Goal: Task Accomplishment & Management: Use online tool/utility

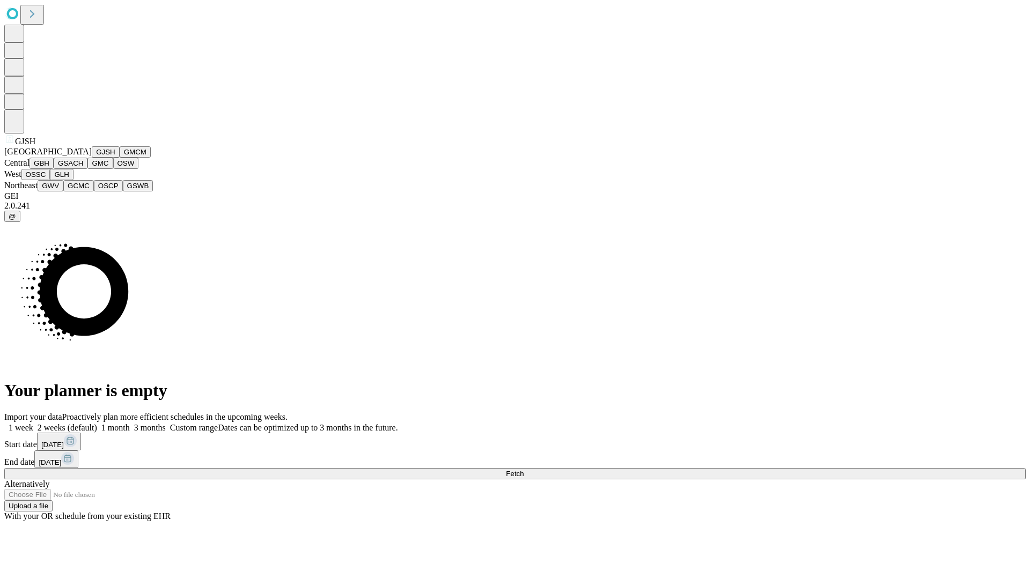
click at [92, 158] on button "GJSH" at bounding box center [106, 151] width 28 height 11
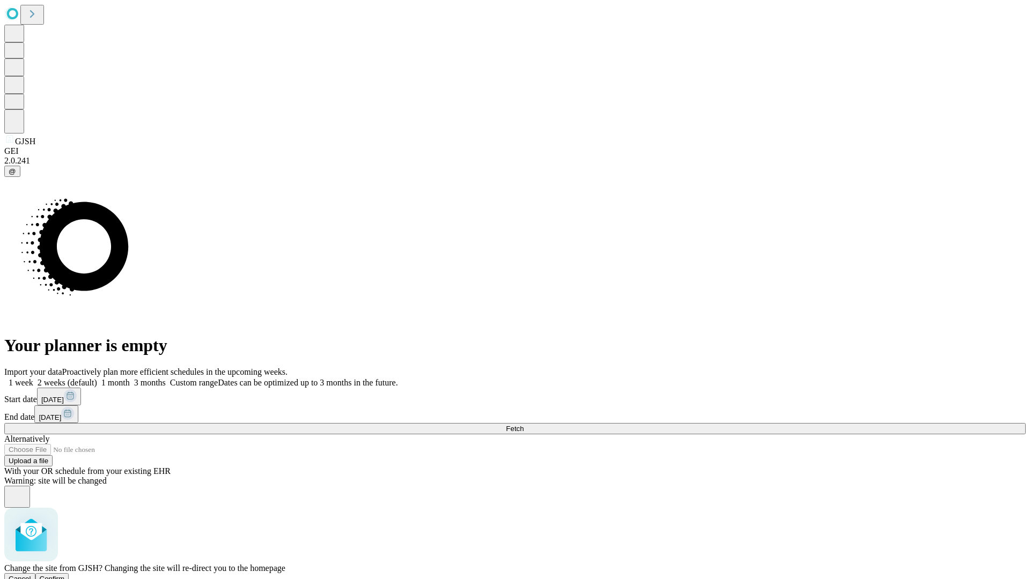
click at [65, 575] on span "Confirm" at bounding box center [52, 579] width 25 height 8
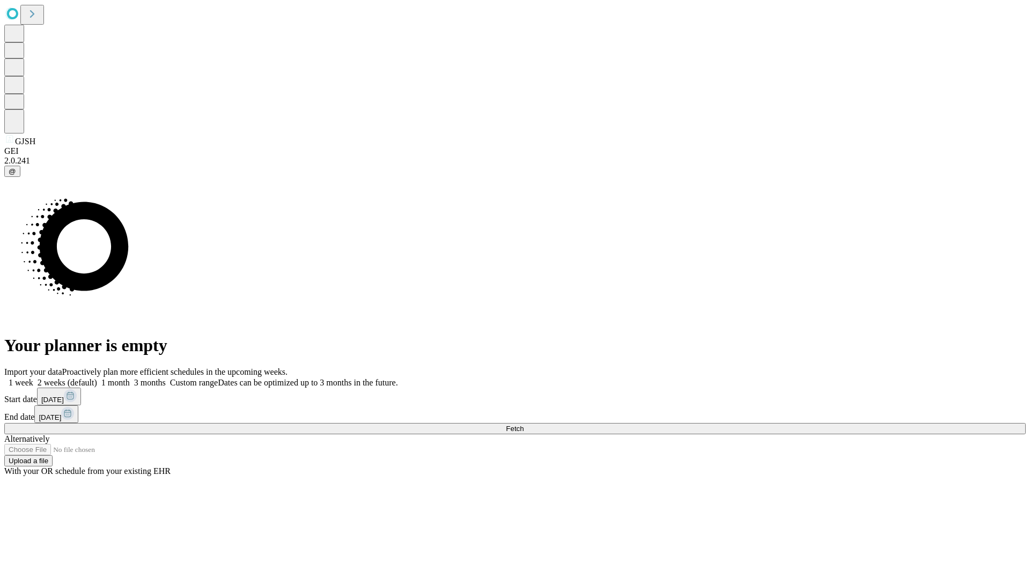
click at [97, 378] on label "2 weeks (default)" at bounding box center [65, 382] width 64 height 9
click at [524, 425] on span "Fetch" at bounding box center [515, 429] width 18 height 8
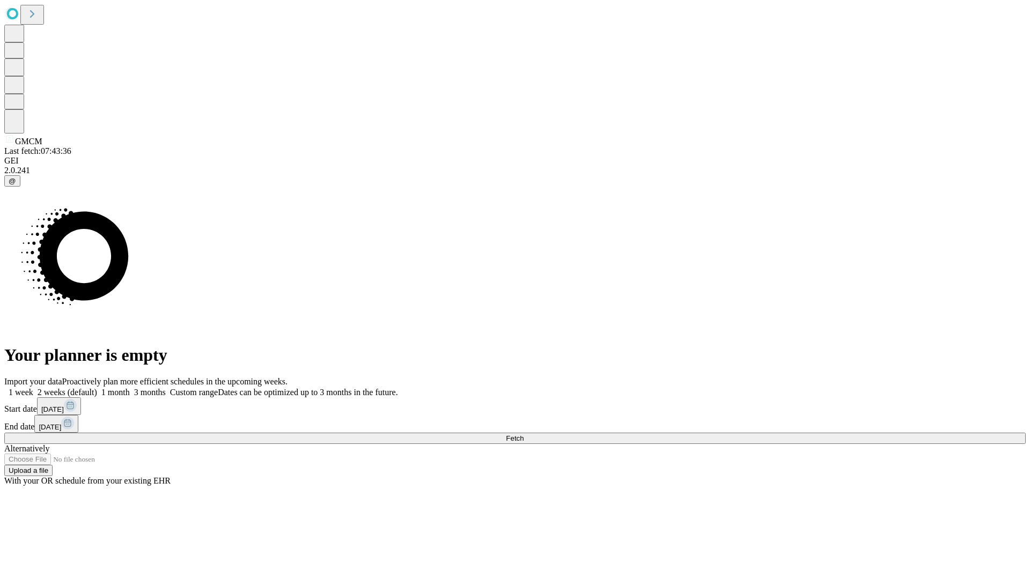
click at [97, 388] on label "2 weeks (default)" at bounding box center [65, 392] width 64 height 9
click at [524, 435] on span "Fetch" at bounding box center [515, 439] width 18 height 8
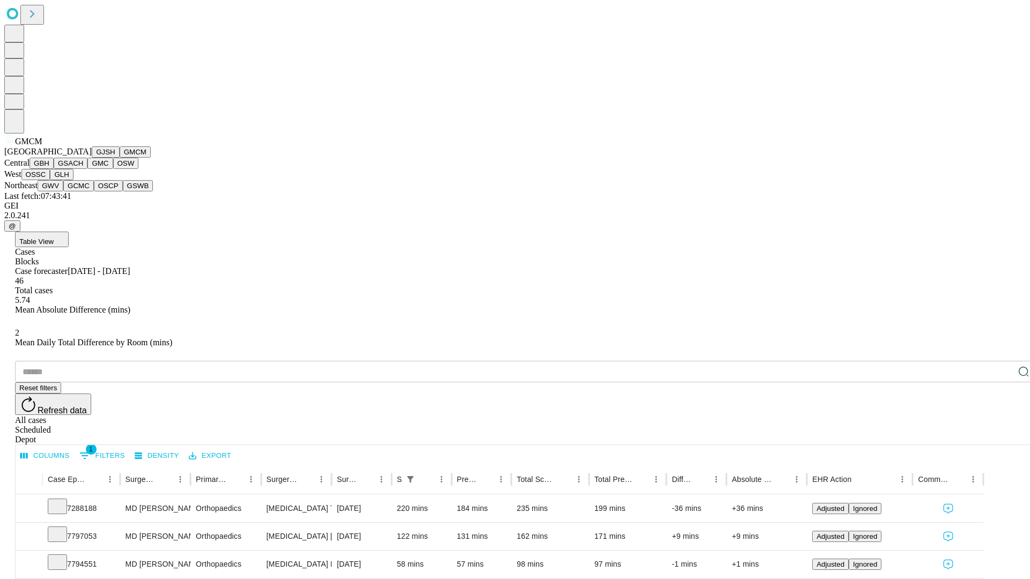
click at [54, 169] on button "GBH" at bounding box center [42, 163] width 24 height 11
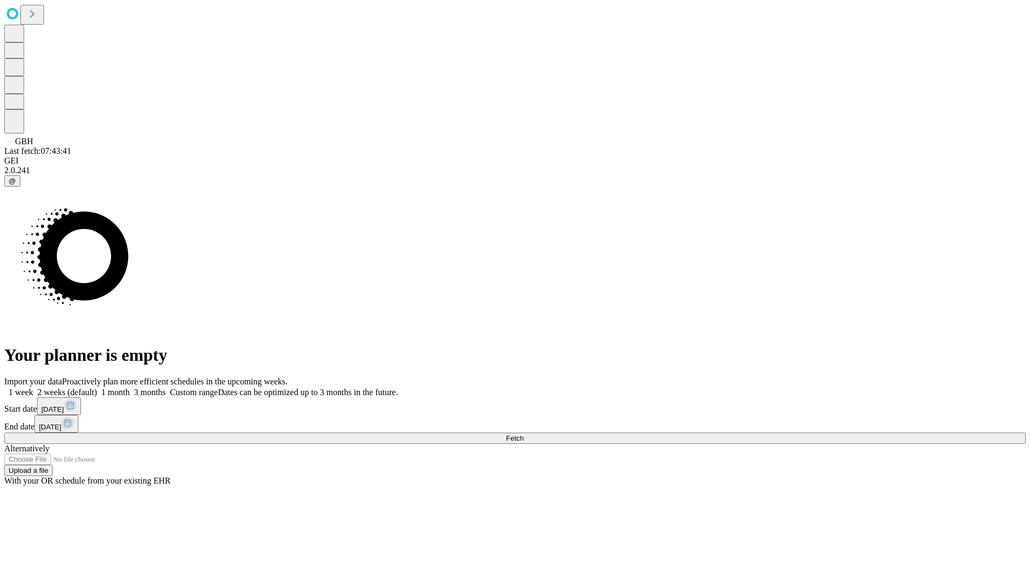
click at [97, 388] on label "2 weeks (default)" at bounding box center [65, 392] width 64 height 9
click at [524, 435] on span "Fetch" at bounding box center [515, 439] width 18 height 8
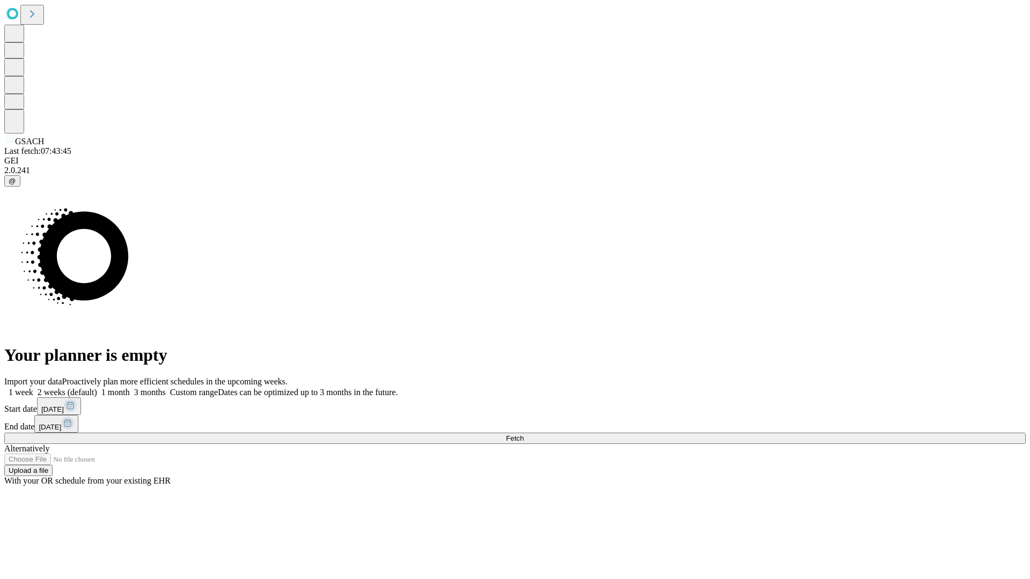
click at [97, 388] on label "2 weeks (default)" at bounding box center [65, 392] width 64 height 9
click at [524, 435] on span "Fetch" at bounding box center [515, 439] width 18 height 8
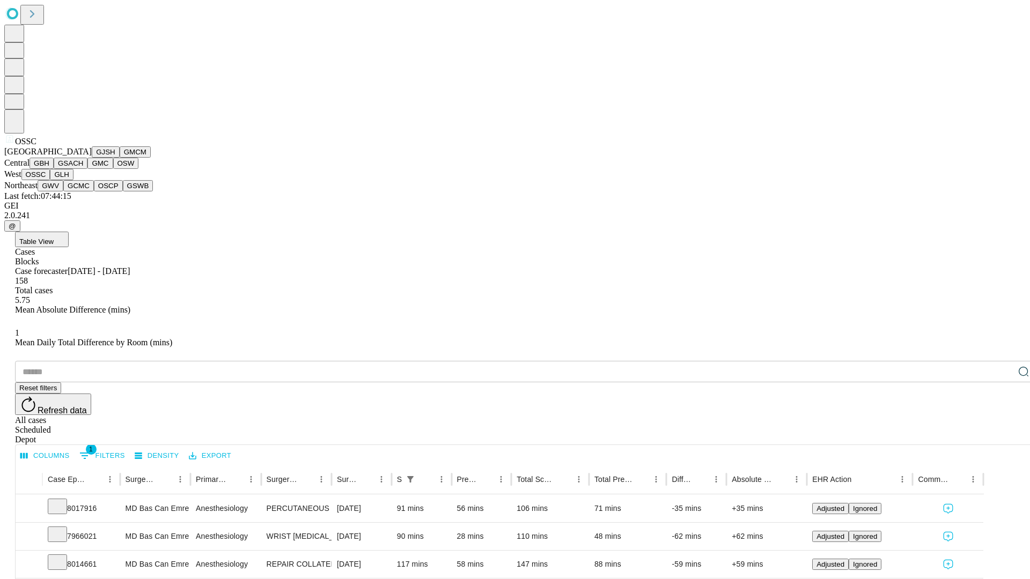
click at [73, 180] on button "GLH" at bounding box center [61, 174] width 23 height 11
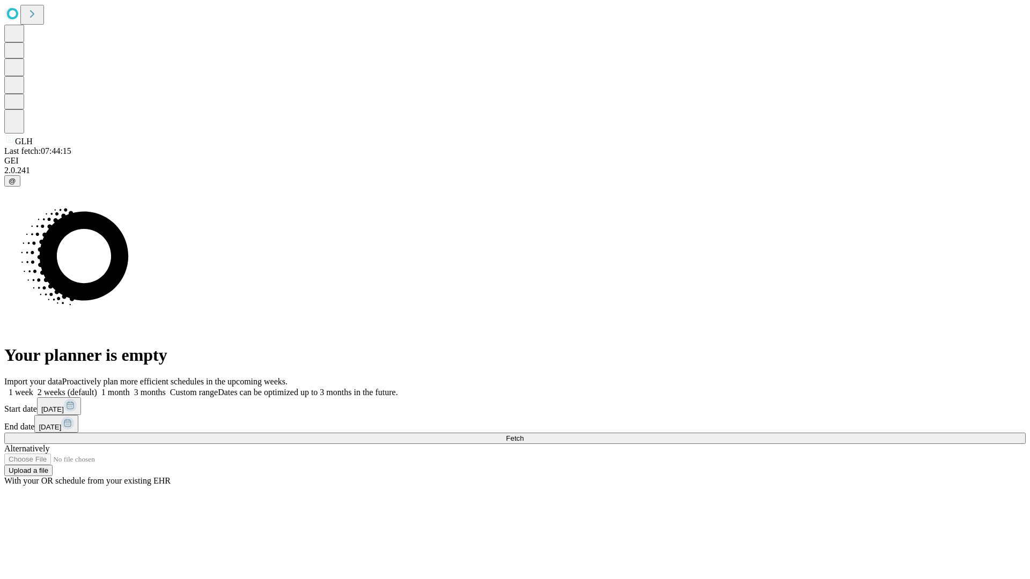
click at [97, 388] on label "2 weeks (default)" at bounding box center [65, 392] width 64 height 9
click at [524, 435] on span "Fetch" at bounding box center [515, 439] width 18 height 8
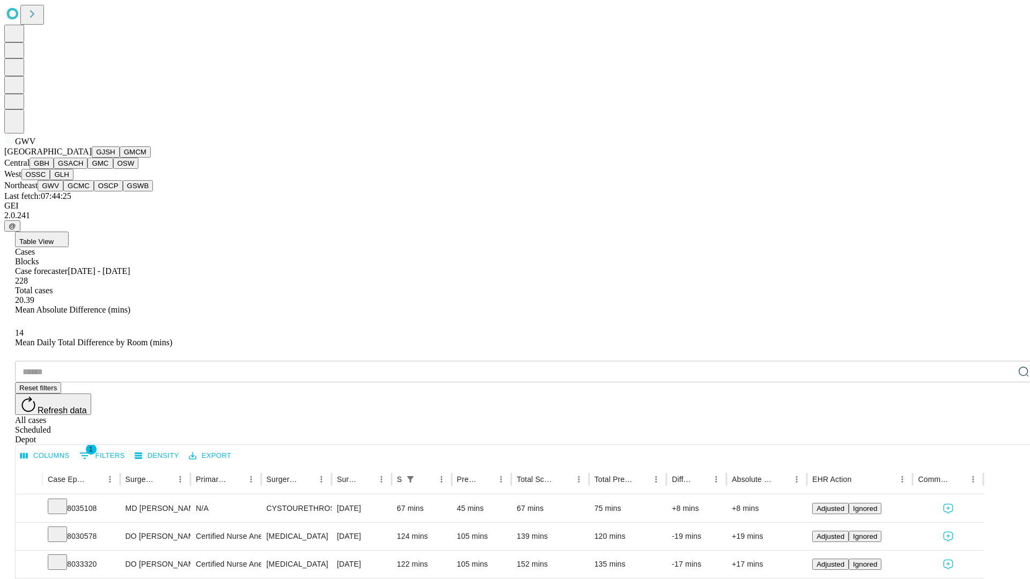
click at [83, 192] on button "GCMC" at bounding box center [78, 185] width 31 height 11
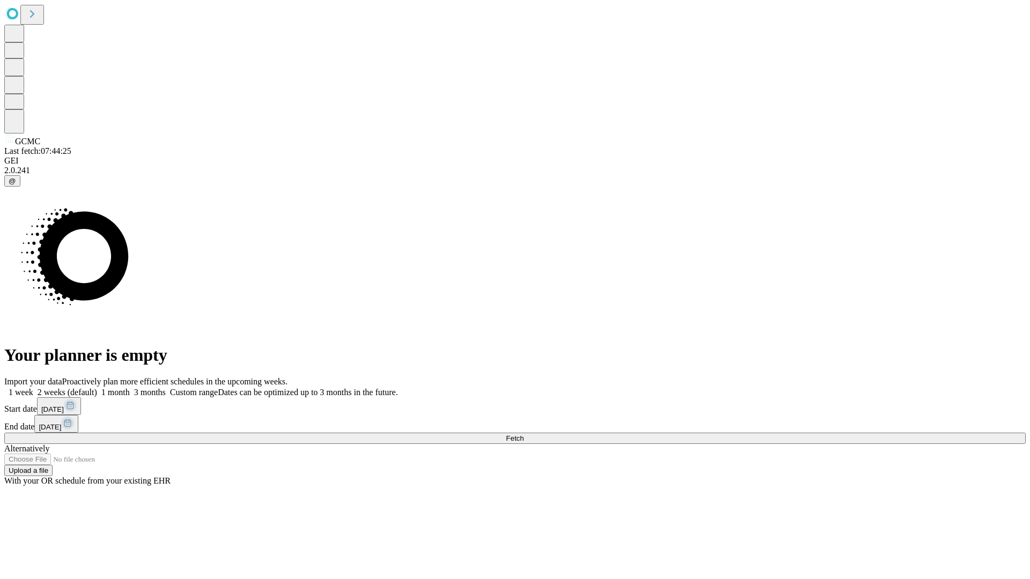
click at [97, 388] on label "2 weeks (default)" at bounding box center [65, 392] width 64 height 9
click at [524, 435] on span "Fetch" at bounding box center [515, 439] width 18 height 8
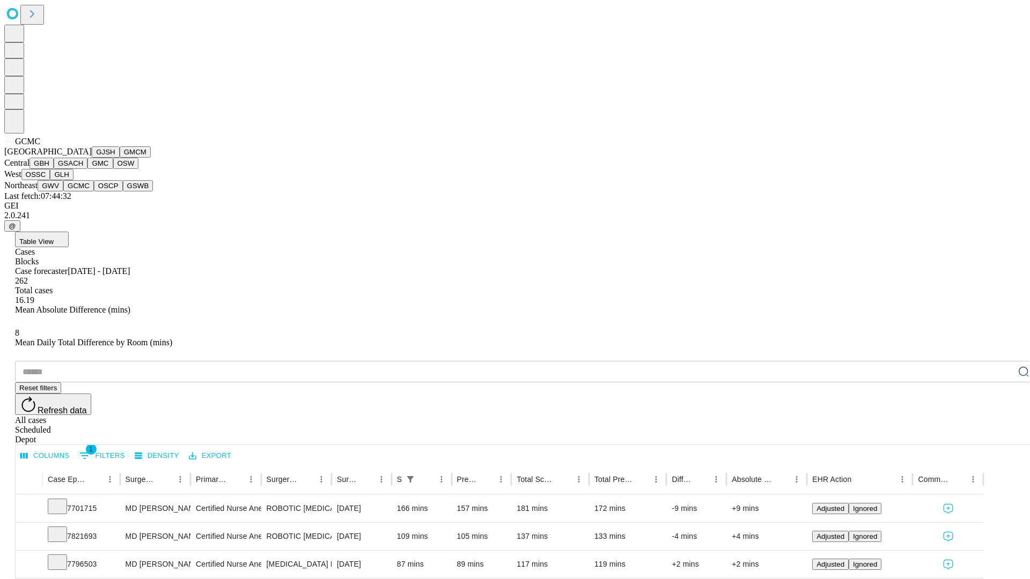
click at [94, 192] on button "OSCP" at bounding box center [108, 185] width 29 height 11
